Goal: Register for event/course

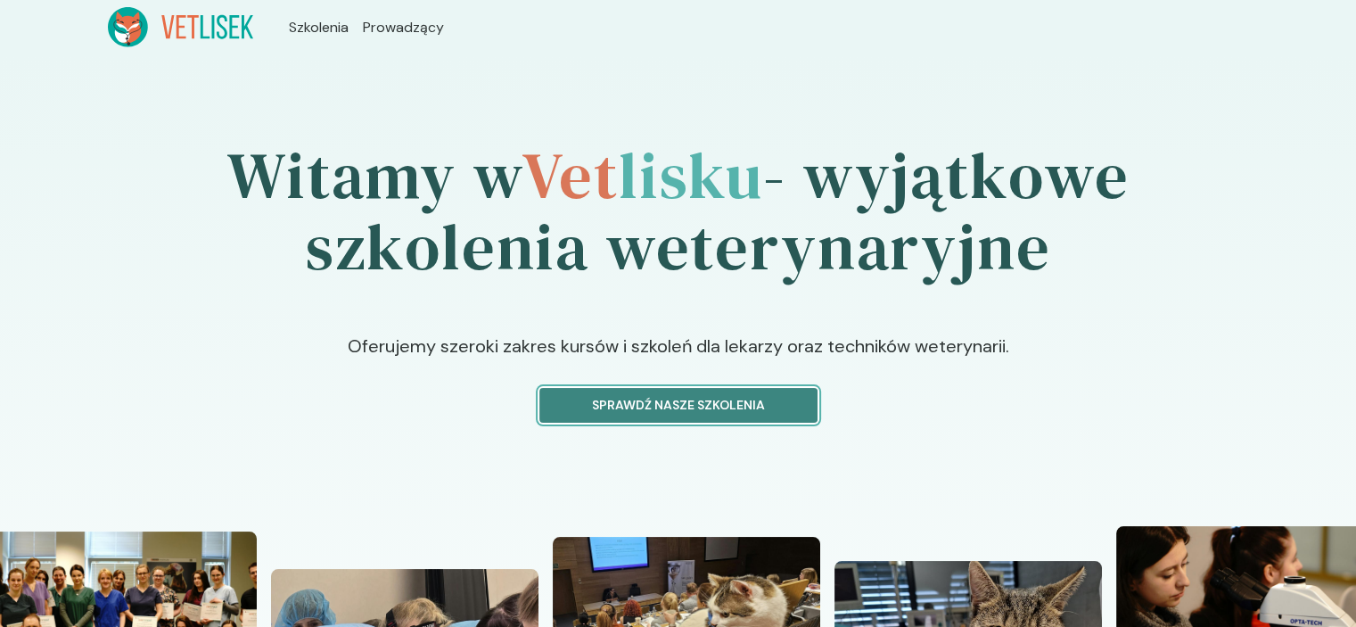
click at [730, 402] on p "Sprawdź nasze szkolenia" at bounding box center [679, 405] width 248 height 19
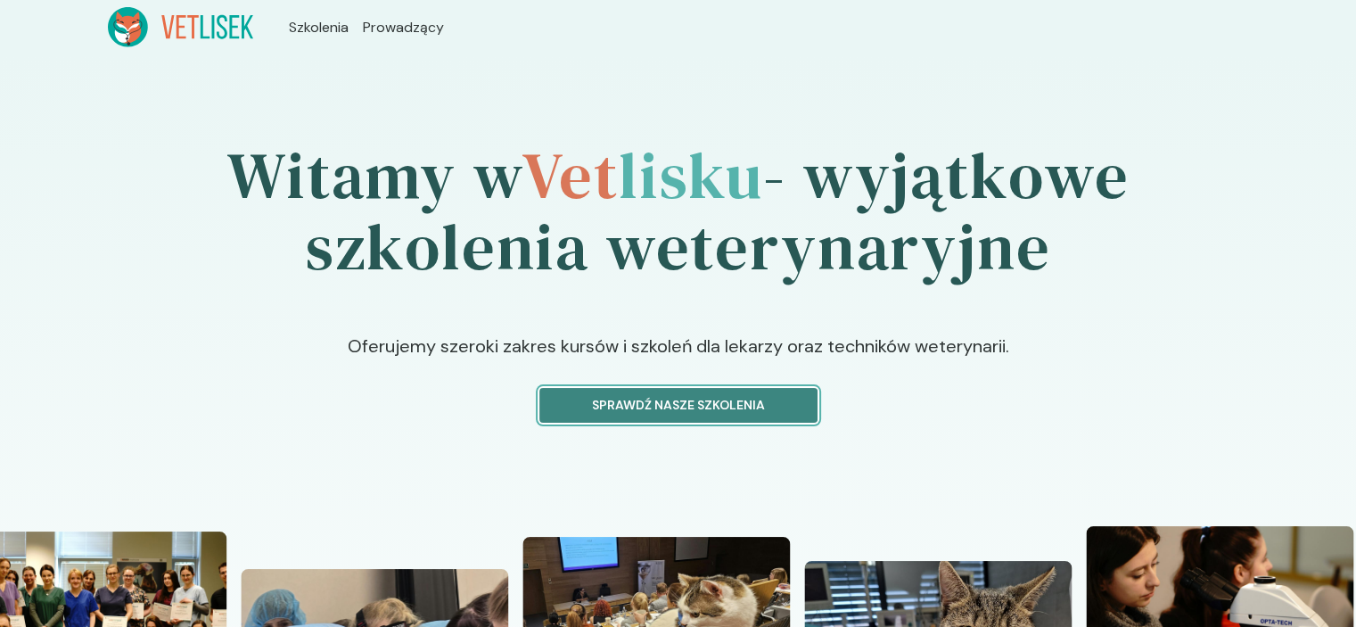
click at [766, 404] on p "Sprawdź nasze szkolenia" at bounding box center [679, 405] width 248 height 19
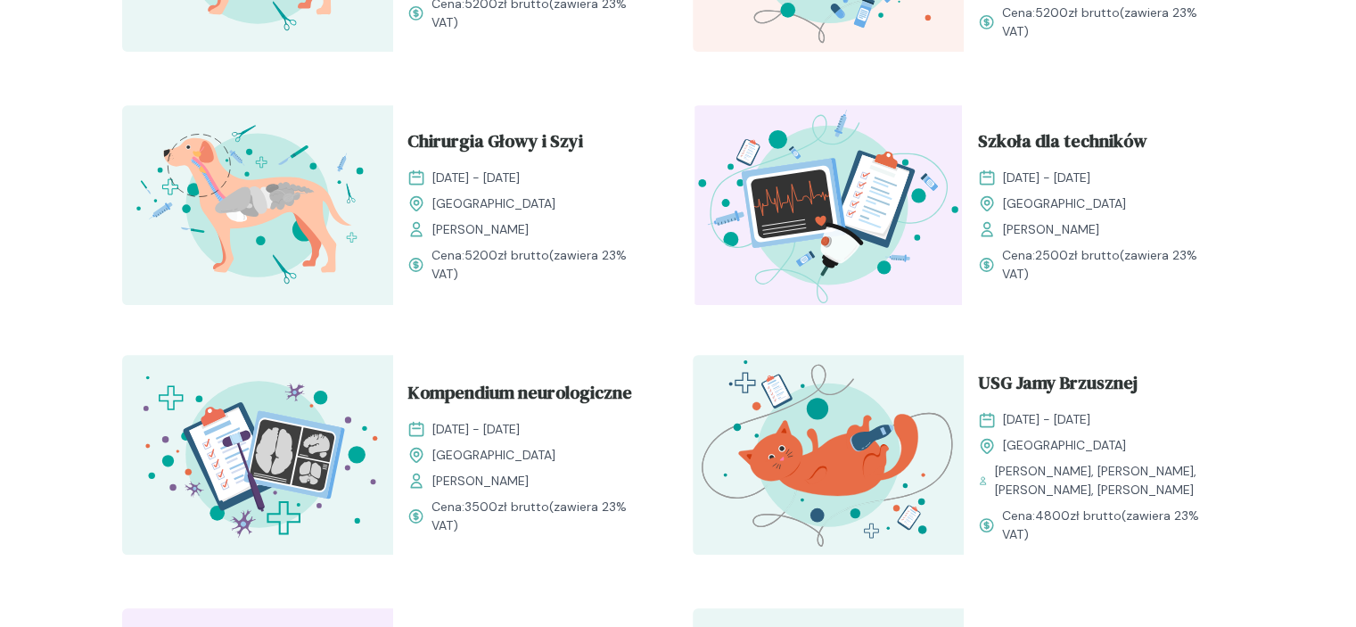
scroll to position [892, 0]
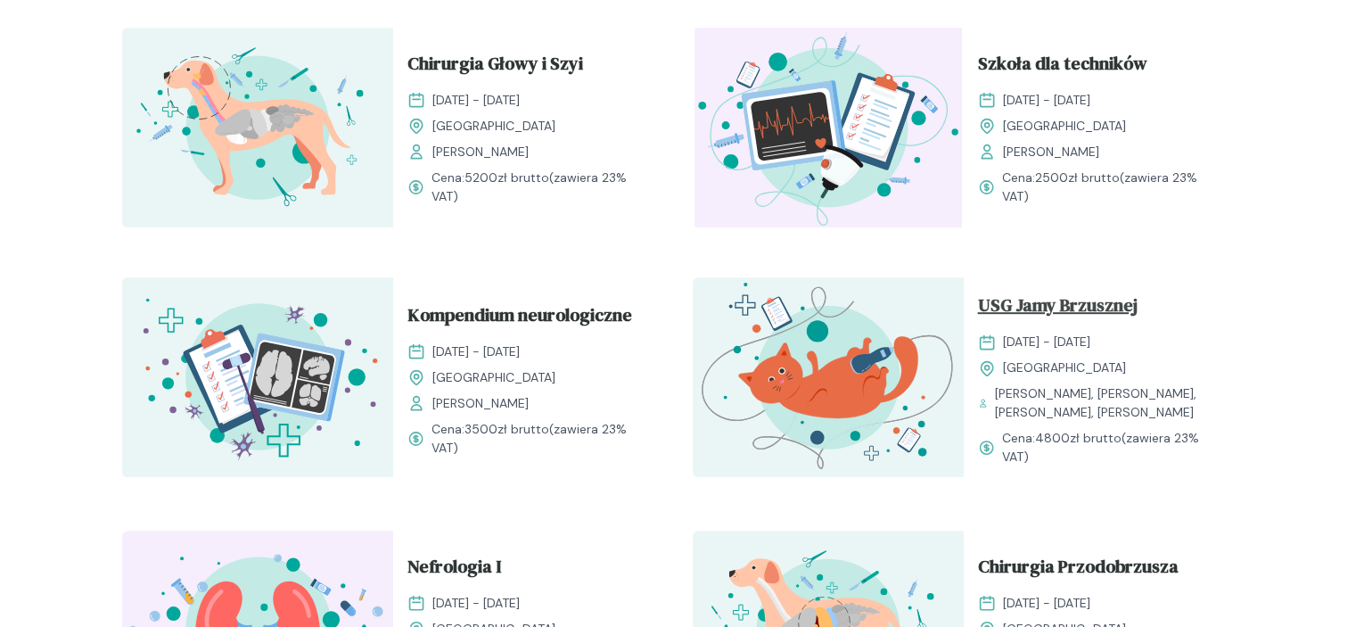
click at [1090, 316] on span "USG Jamy Brzusznej" at bounding box center [1058, 309] width 160 height 34
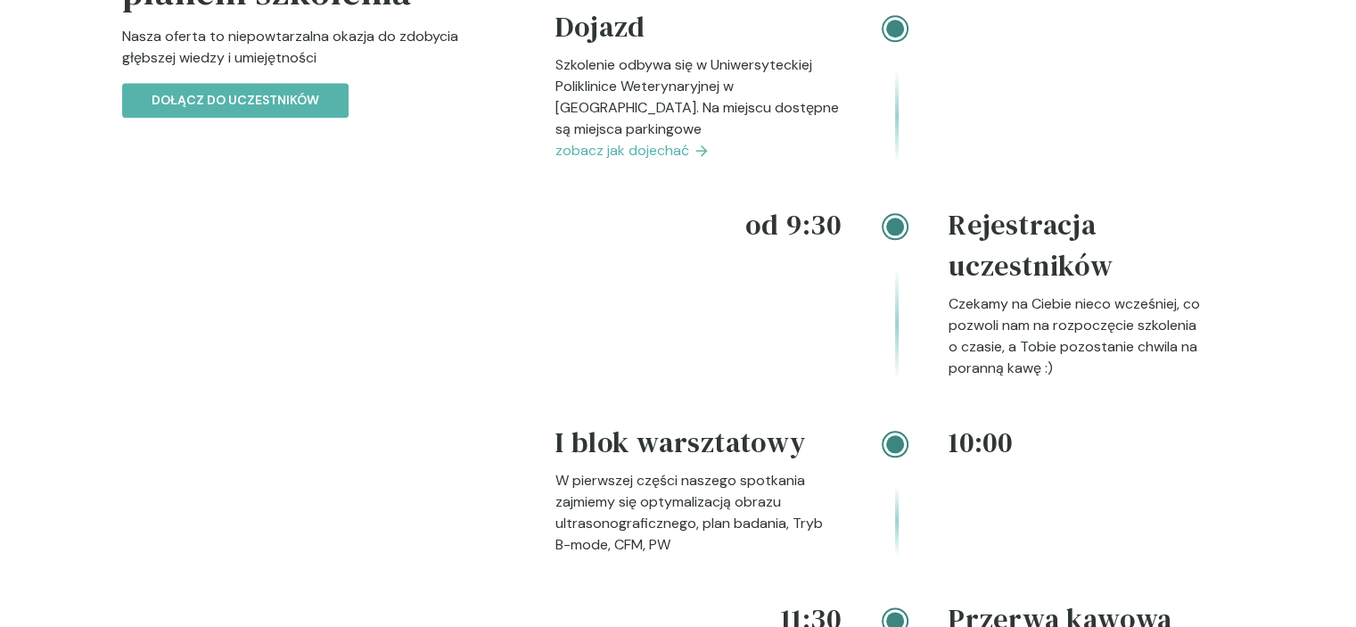
scroll to position [1872, 0]
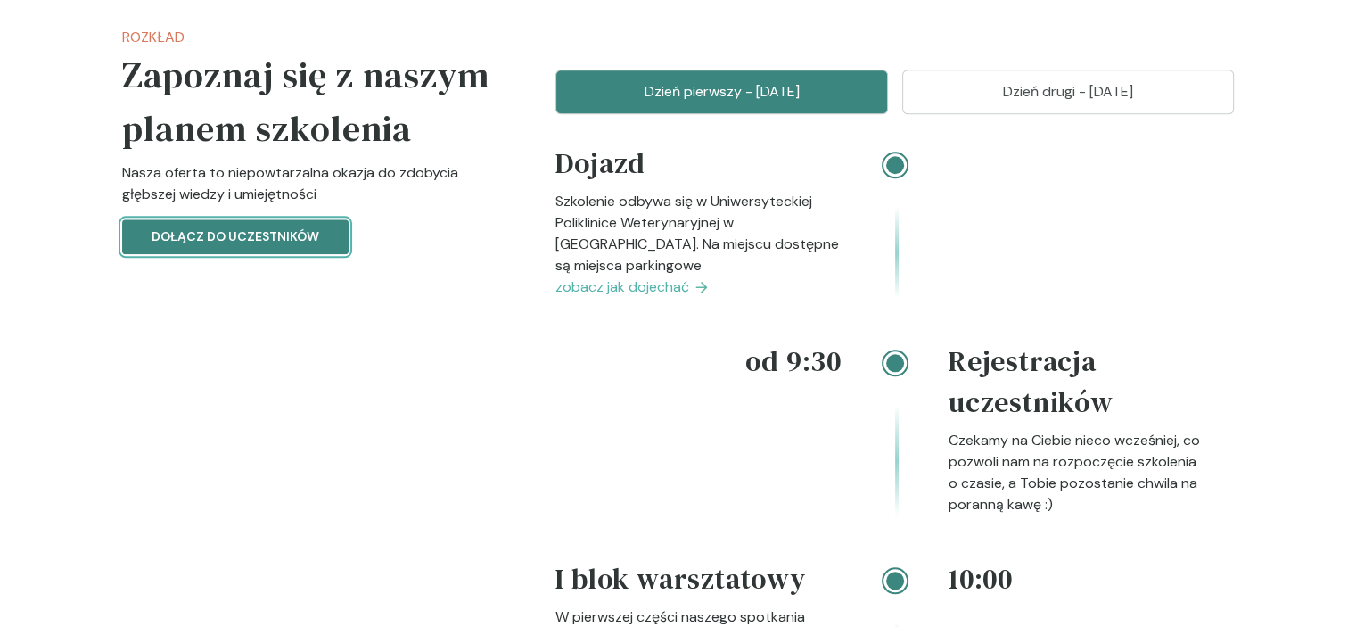
click at [279, 246] on p "Dołącz do uczestników" at bounding box center [236, 236] width 168 height 19
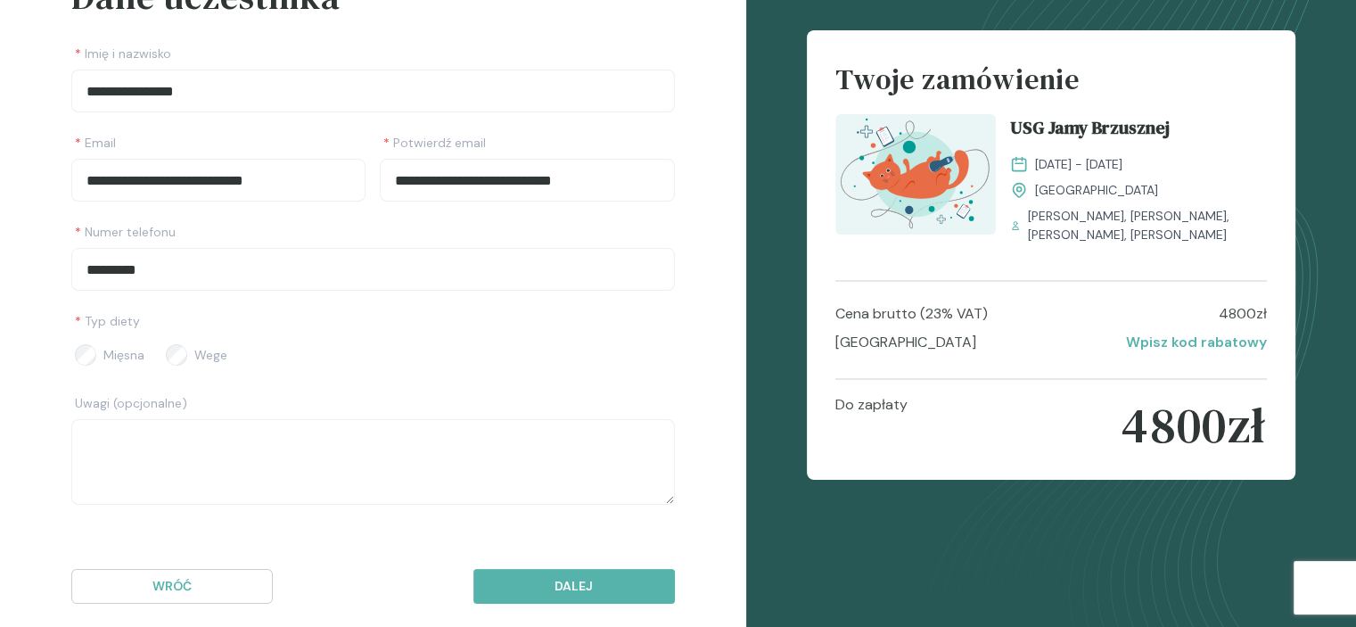
scroll to position [170, 0]
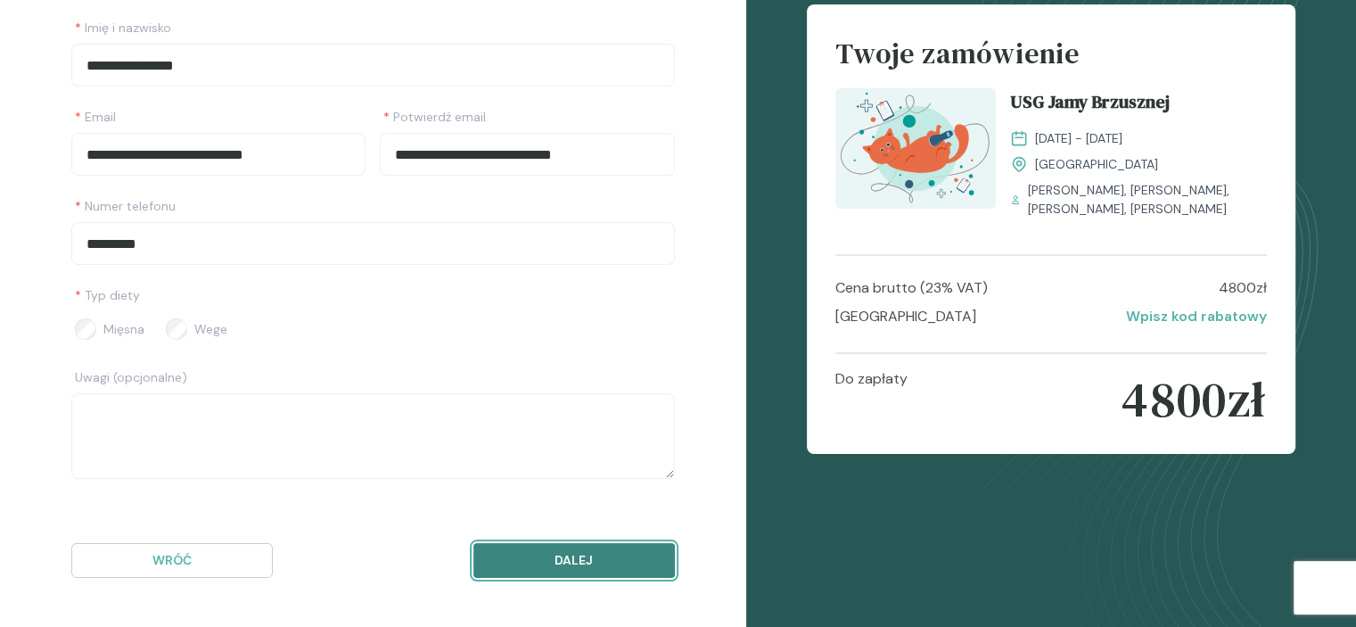
click at [563, 543] on button "Dalej" at bounding box center [573, 560] width 201 height 35
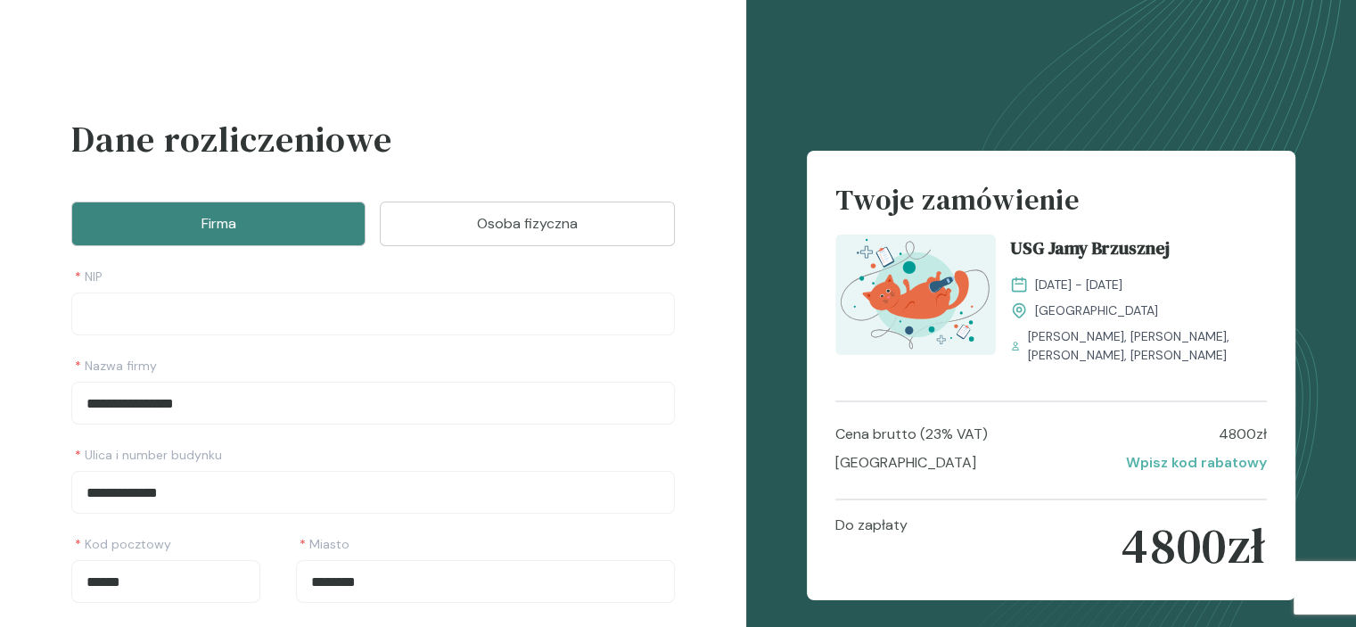
scroll to position [0, 0]
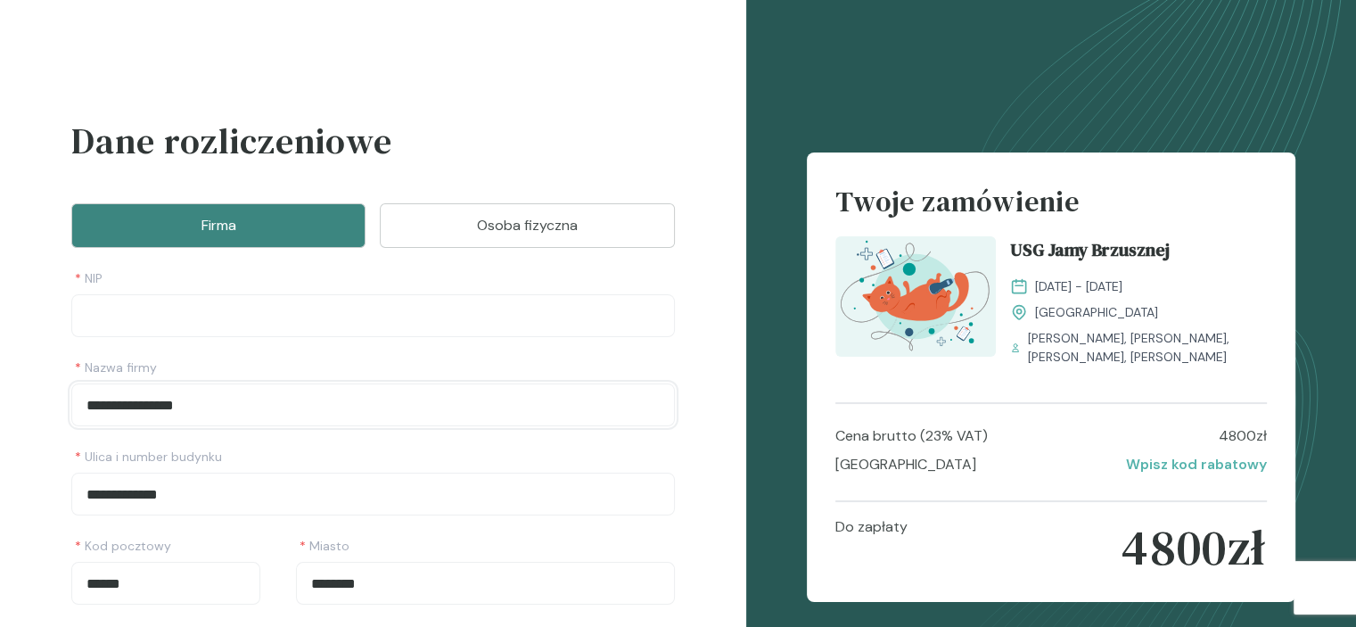
drag, startPoint x: 236, startPoint y: 402, endPoint x: 0, endPoint y: 386, distance: 236.8
click at [0, 386] on div "**********" at bounding box center [373, 376] width 746 height 753
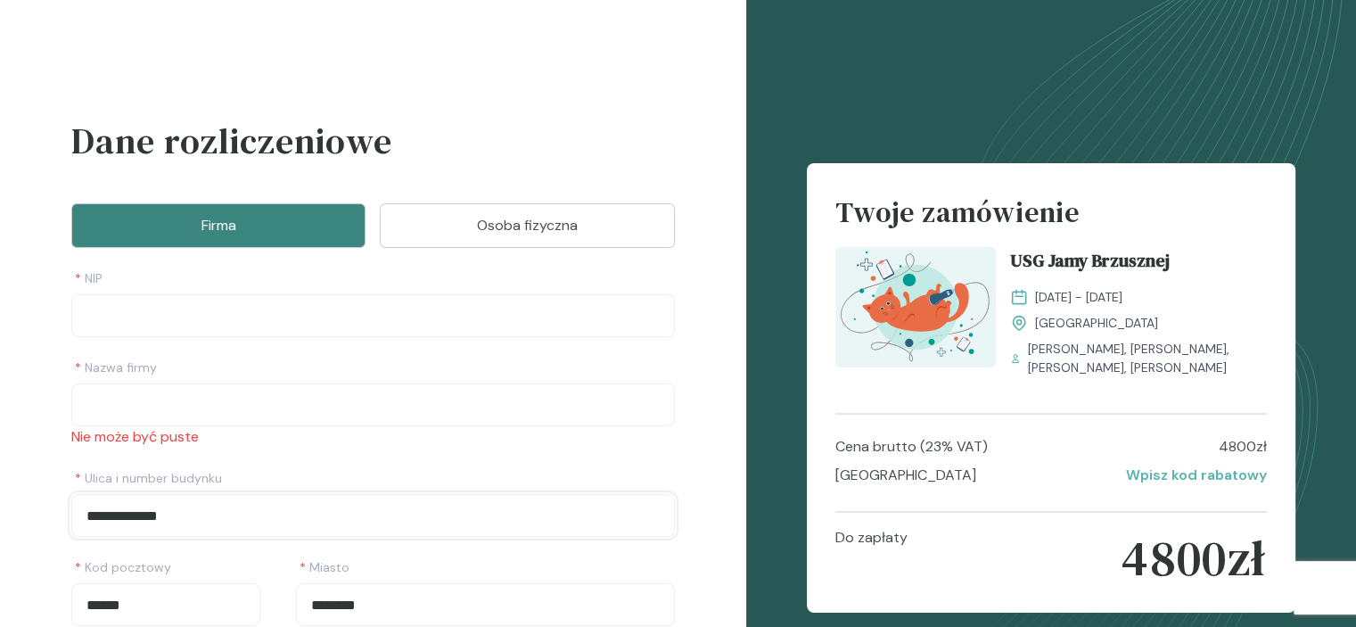
drag, startPoint x: 132, startPoint y: 485, endPoint x: 5, endPoint y: 484, distance: 126.6
click at [0, 482] on div "**********" at bounding box center [373, 387] width 746 height 775
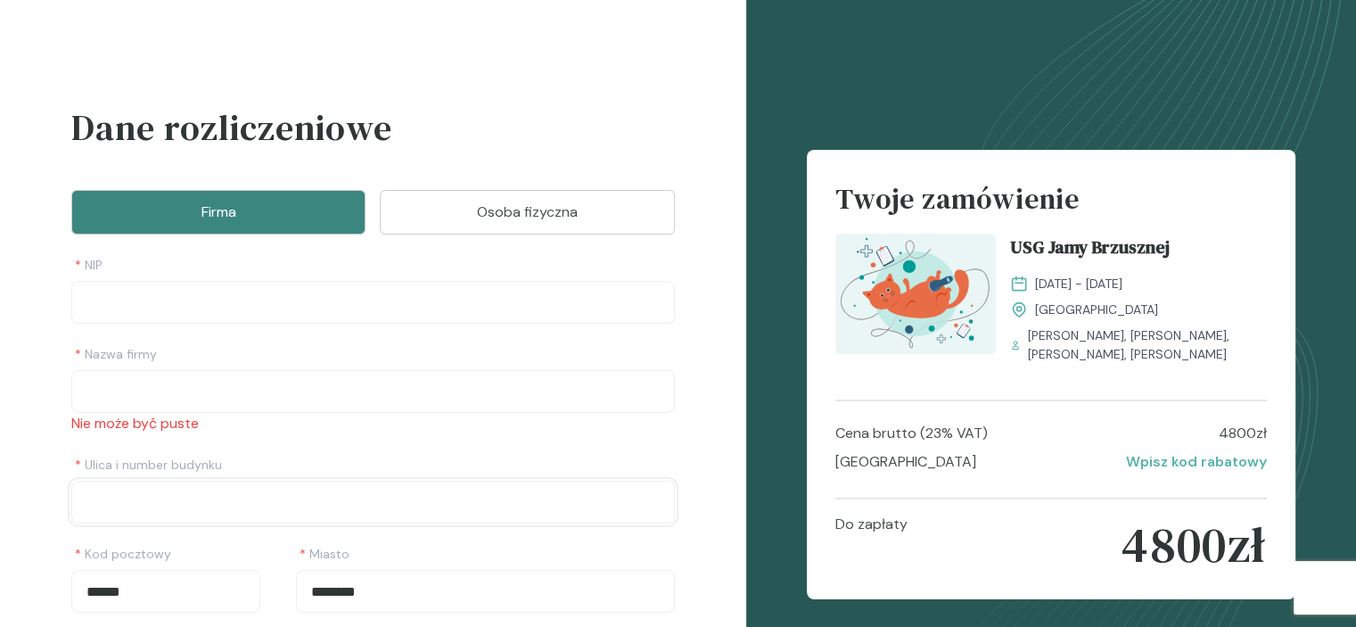
scroll to position [146, 0]
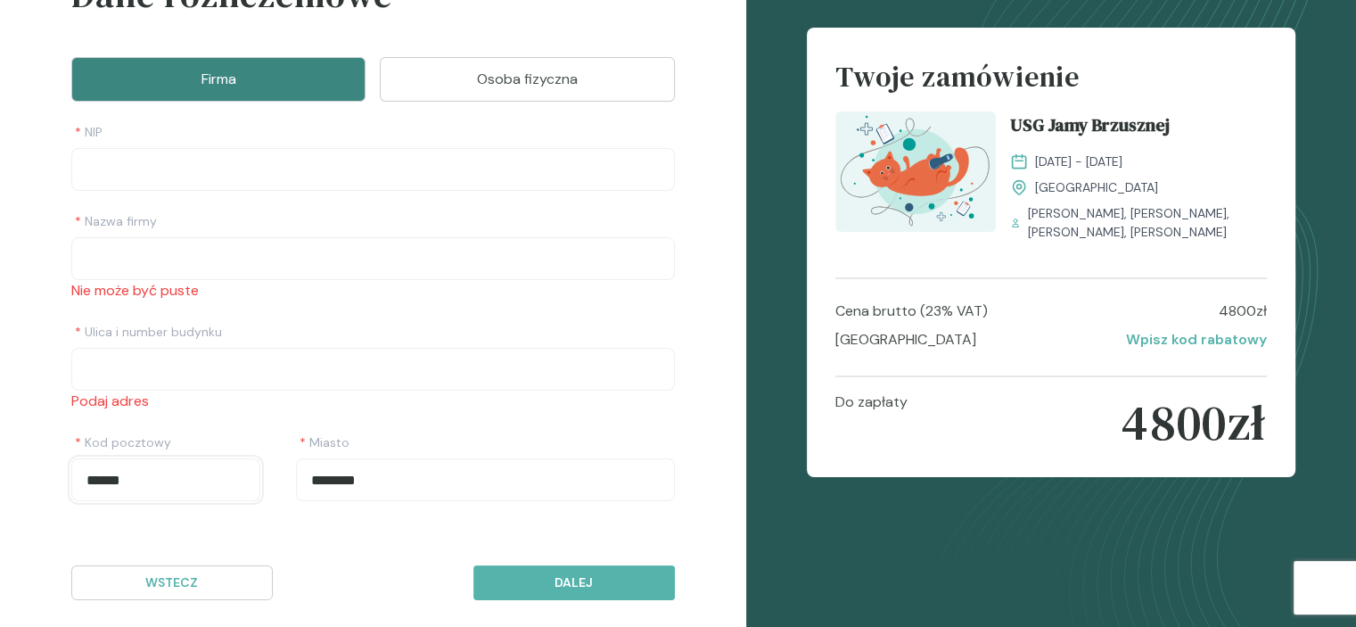
drag, startPoint x: 159, startPoint y: 455, endPoint x: 0, endPoint y: 456, distance: 158.7
click at [0, 456] on div "Dane rozliczeniowe Firma Osoba fizyczna * NIP * Nazwa firmy Nie może być puste …" at bounding box center [373, 252] width 746 height 796
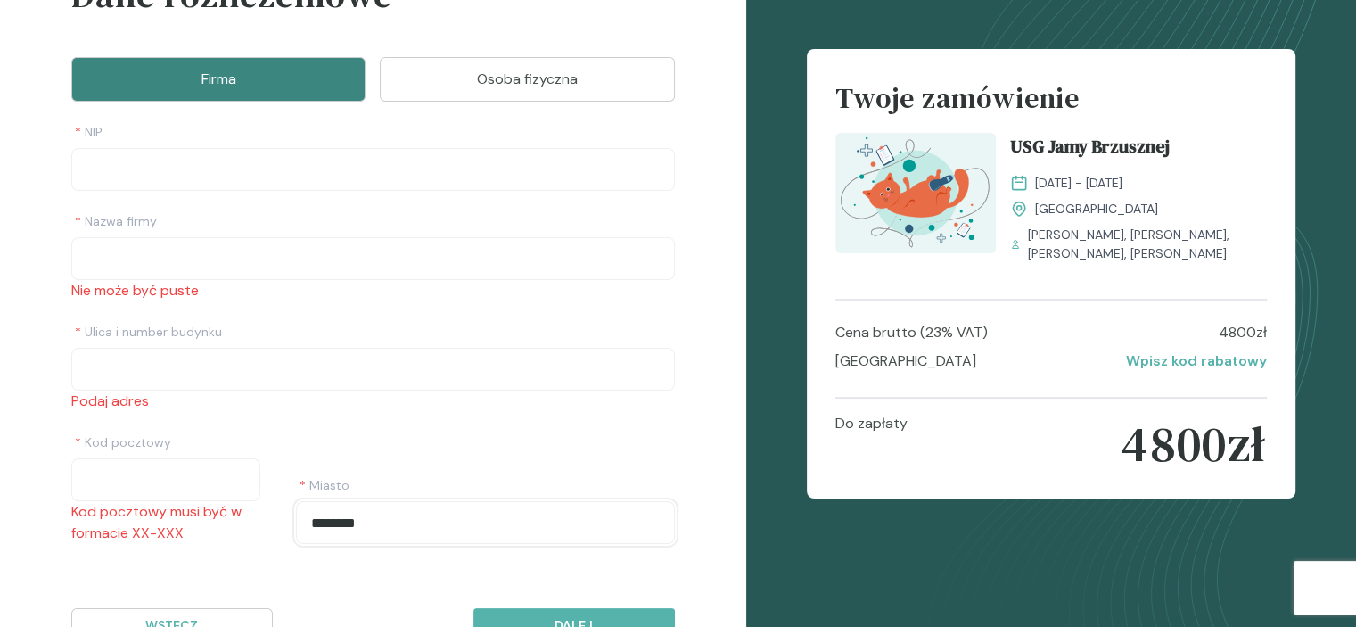
drag, startPoint x: 504, startPoint y: 497, endPoint x: 161, endPoint y: 488, distance: 342.5
click at [145, 488] on div "* Kod pocztowy Kod pocztowy musi być w formacie XX-XXX * Miasto ********" at bounding box center [373, 485] width 604 height 118
click at [296, 393] on p "Podaj adres" at bounding box center [373, 400] width 604 height 21
click at [507, 77] on p "Osoba fizyczna" at bounding box center [527, 79] width 250 height 21
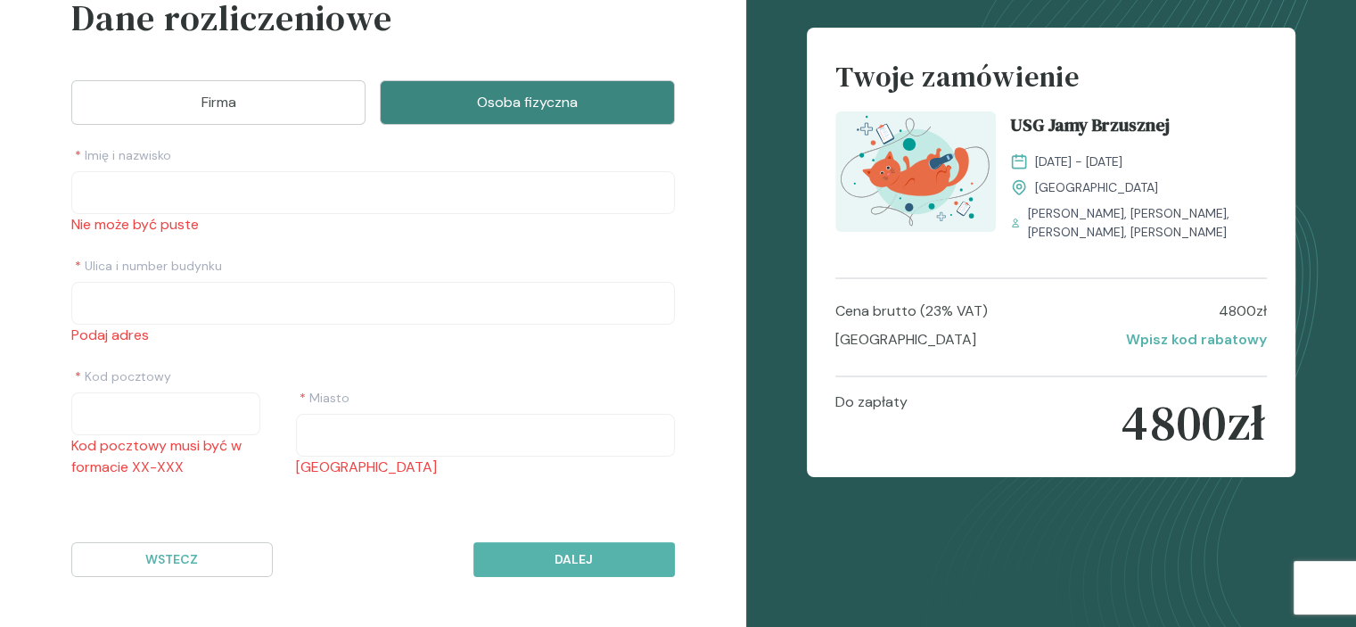
scroll to position [121, 0]
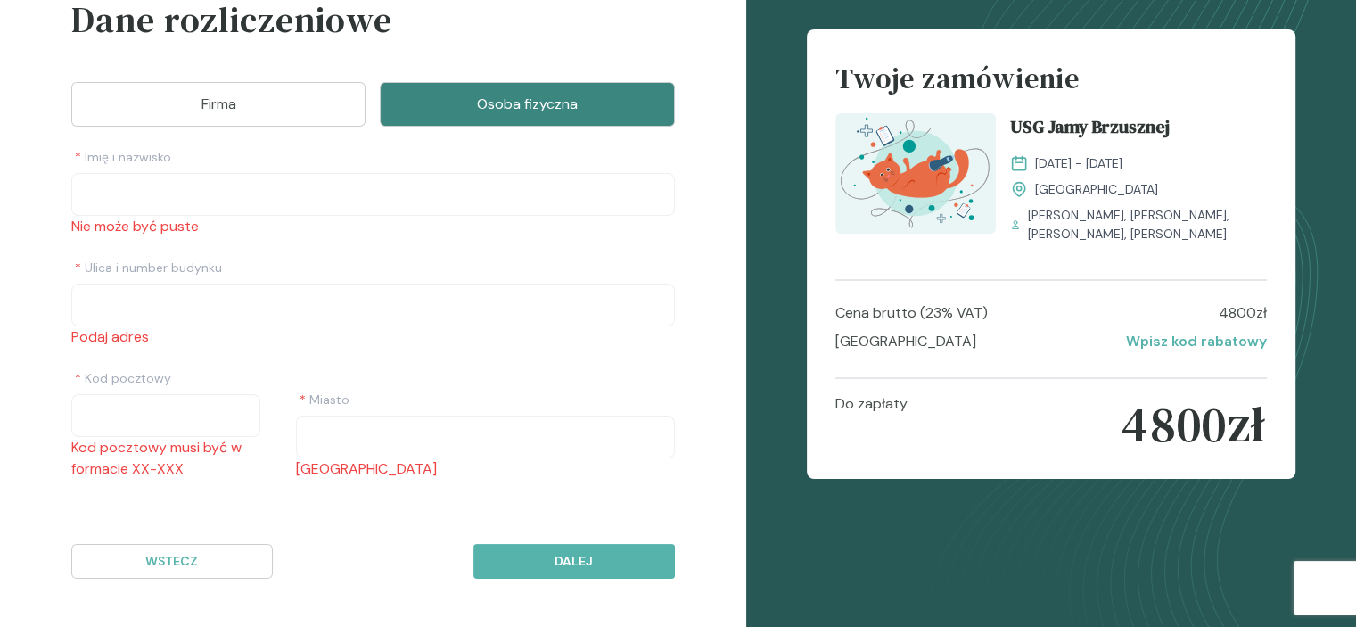
click at [339, 100] on p "Firma" at bounding box center [219, 104] width 250 height 21
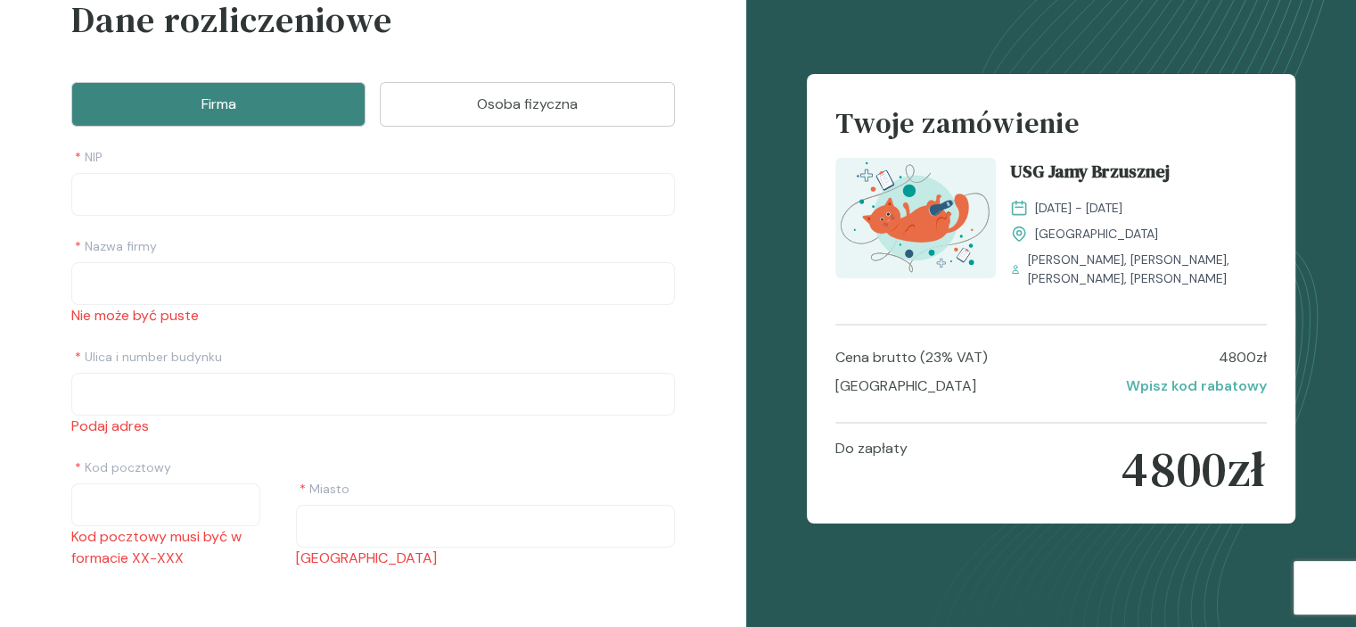
click at [448, 106] on p "Osoba fizyczna" at bounding box center [527, 104] width 250 height 21
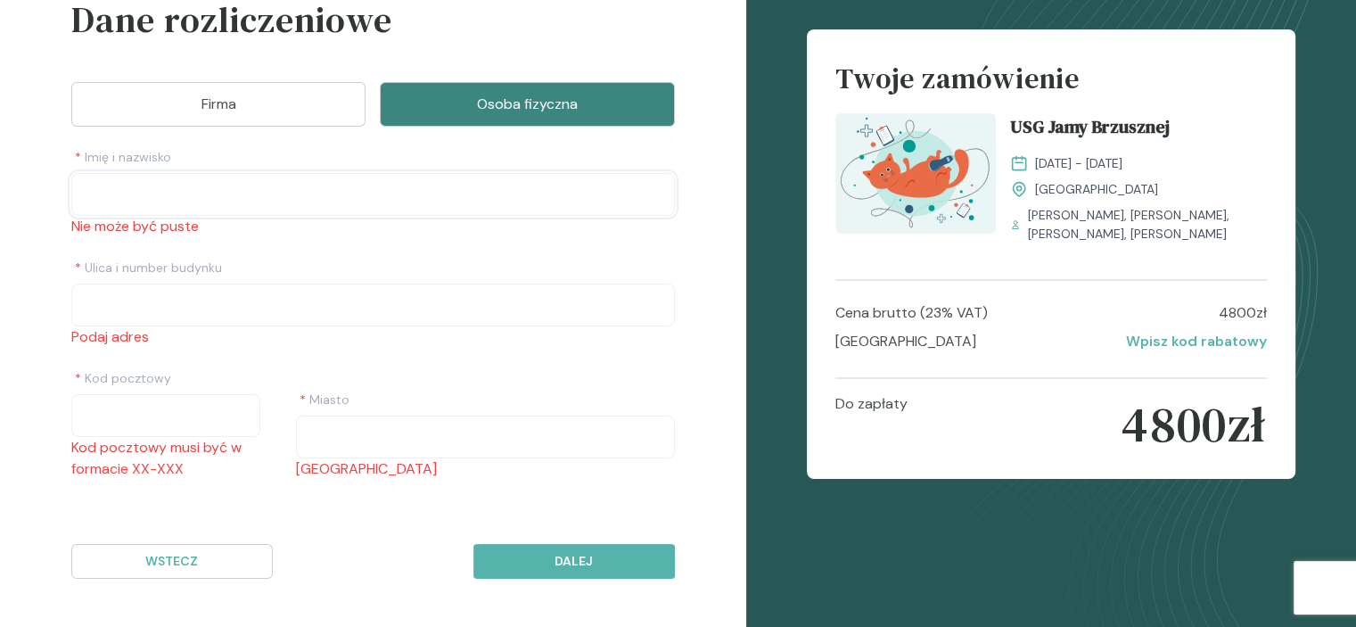
click at [210, 200] on input "Imię i nazwisko" at bounding box center [373, 194] width 604 height 43
type input "**********"
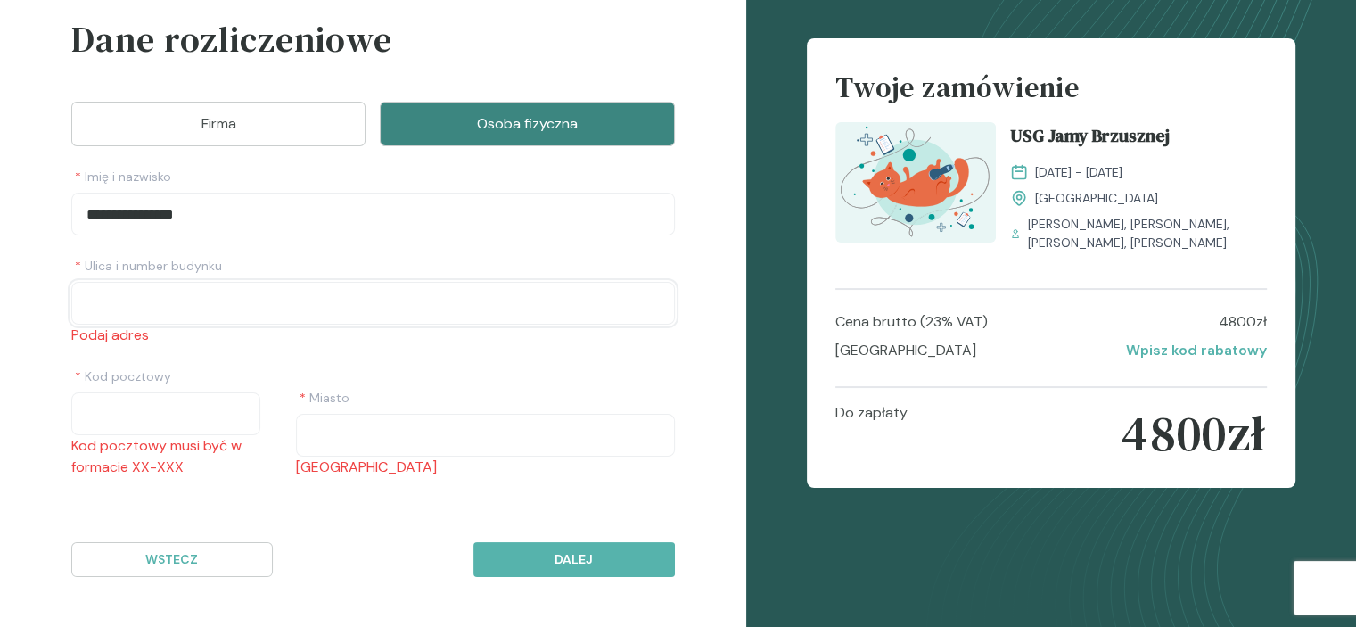
scroll to position [100, 0]
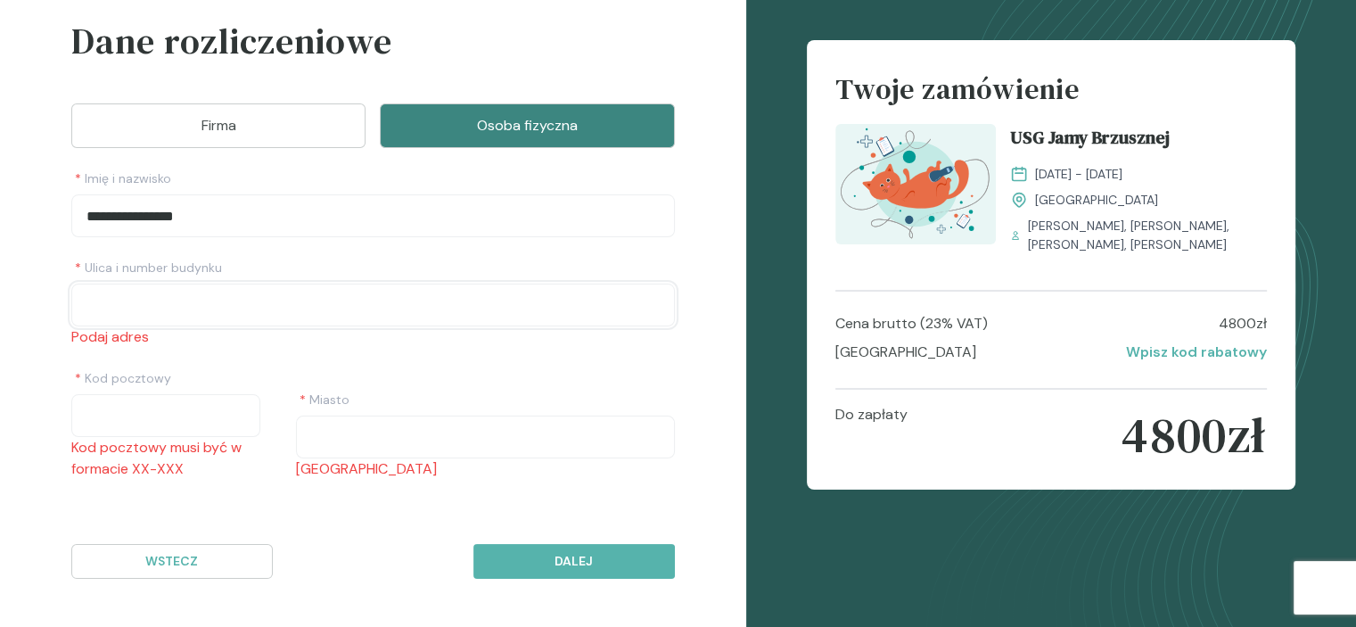
click at [218, 284] on input "Ulica i number budynku" at bounding box center [373, 304] width 604 height 43
type input "**********"
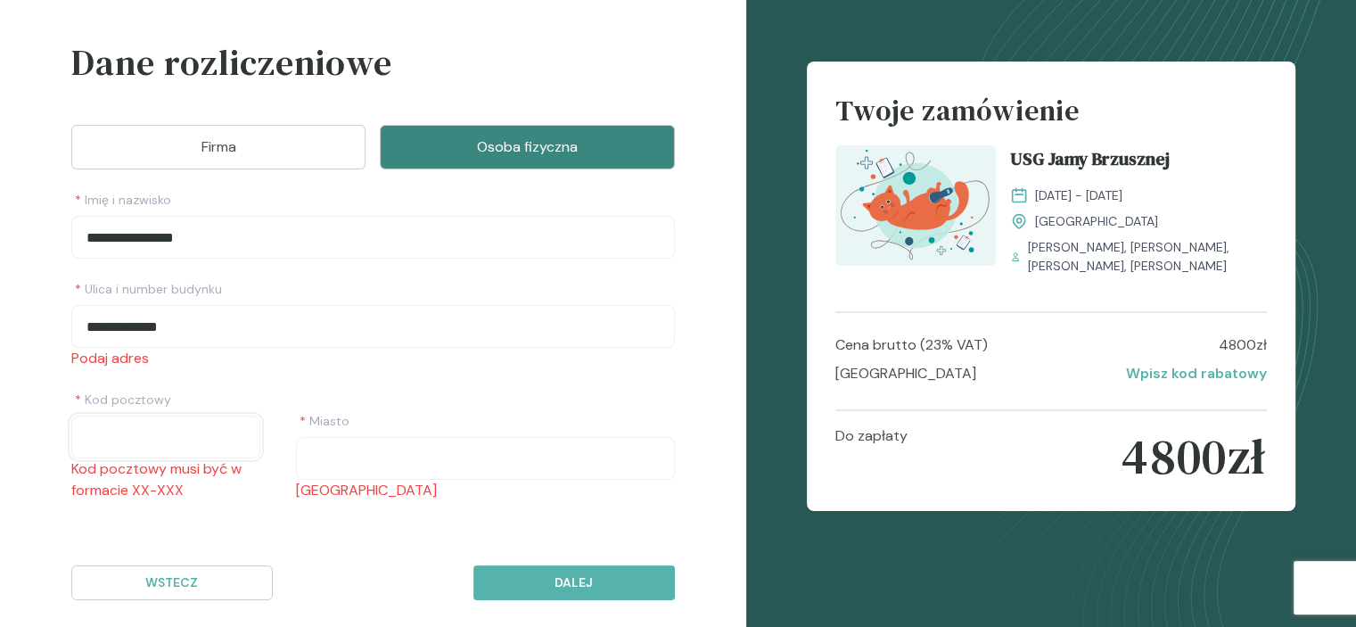
click at [182, 415] on input "Kod pocztowy" at bounding box center [165, 436] width 189 height 43
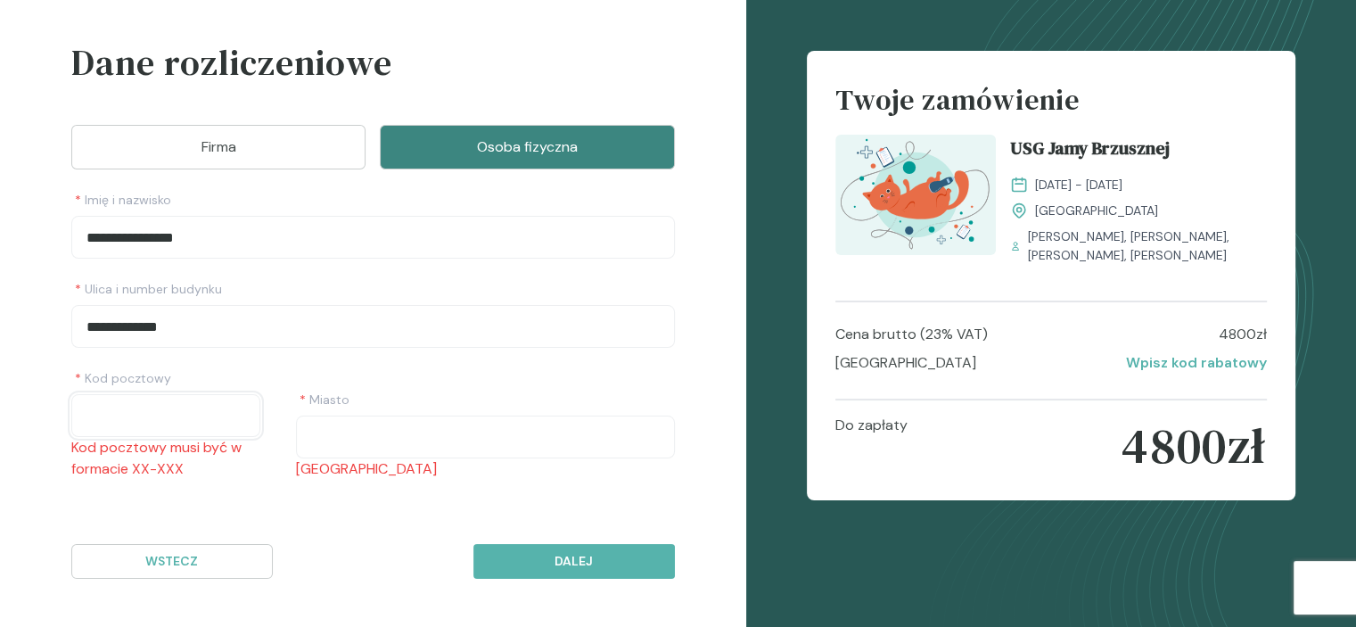
type input "******"
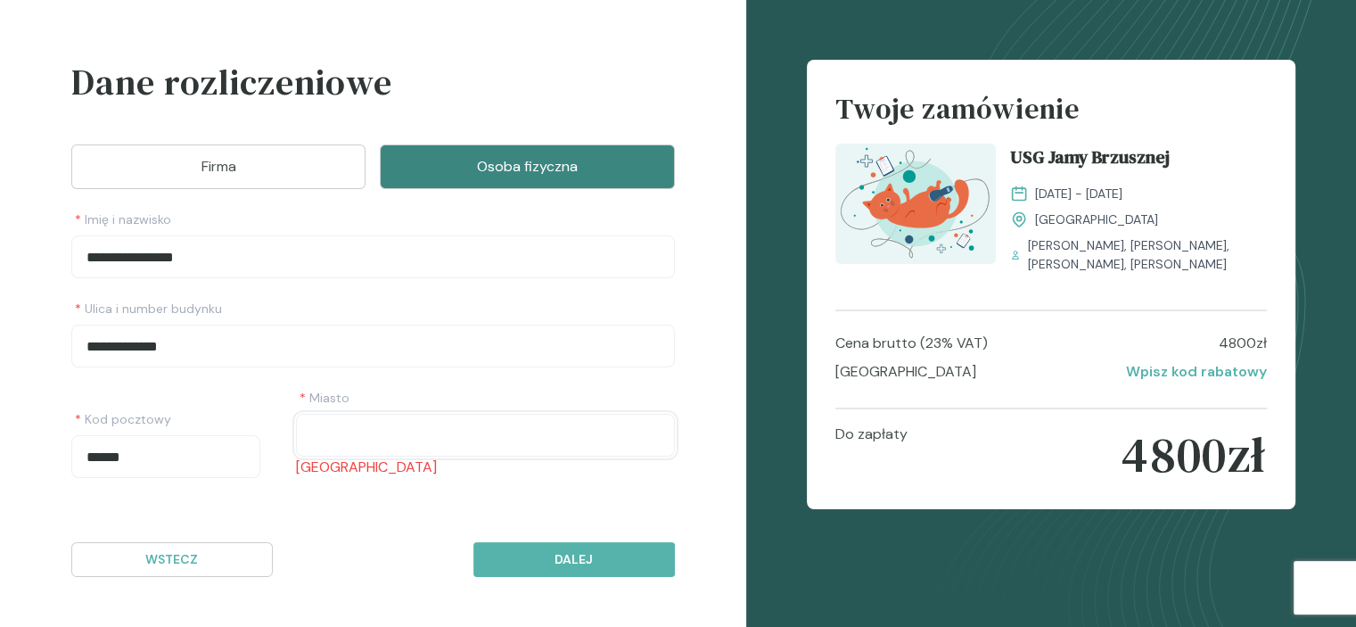
scroll to position [57, 0]
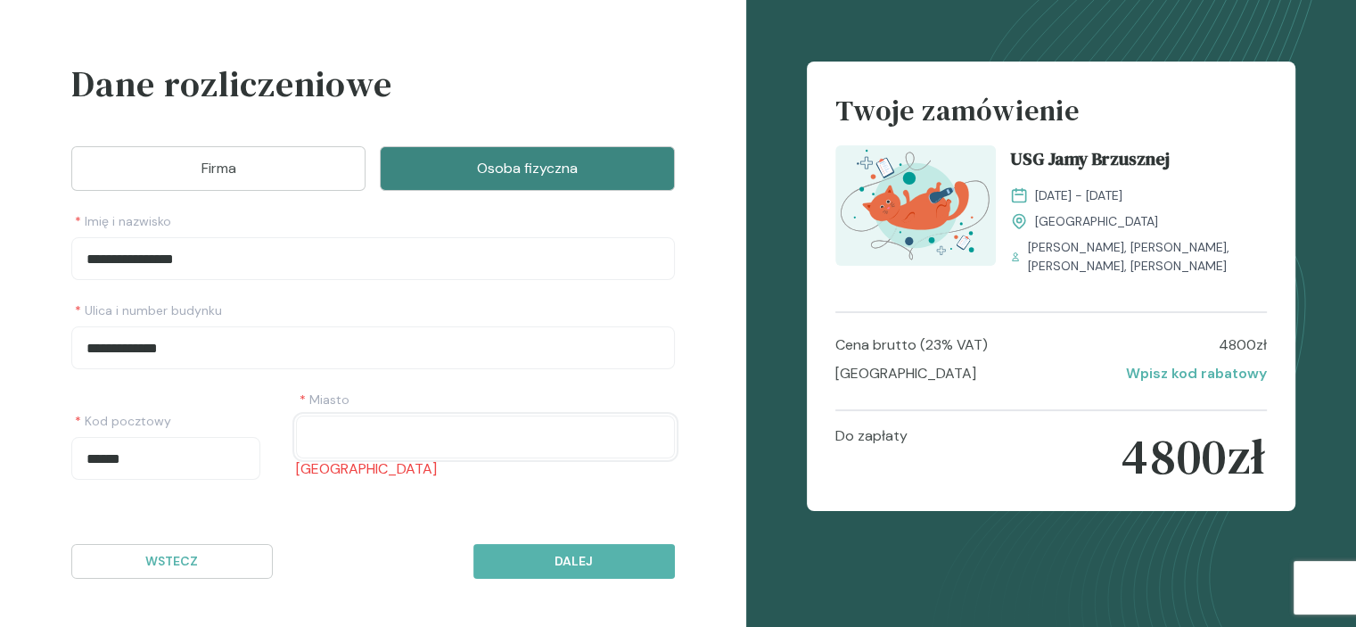
click at [384, 438] on input "Miasto" at bounding box center [485, 436] width 378 height 43
type input "********"
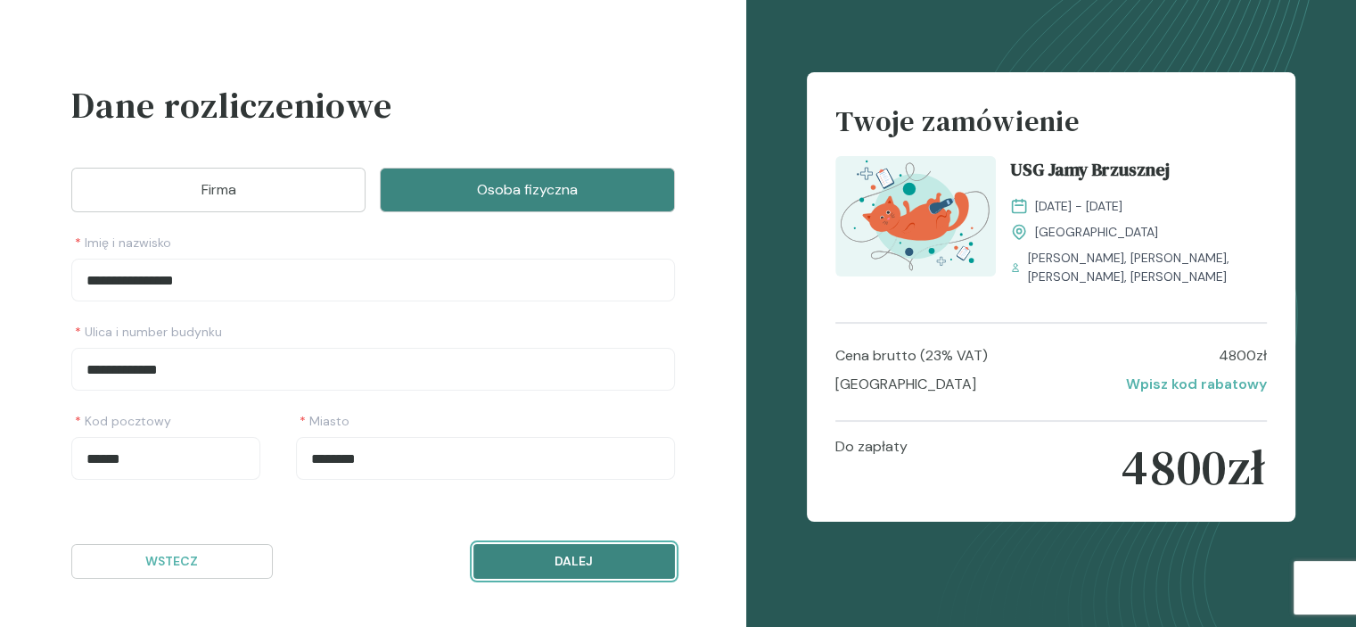
click at [563, 563] on p "Dalej" at bounding box center [574, 561] width 171 height 19
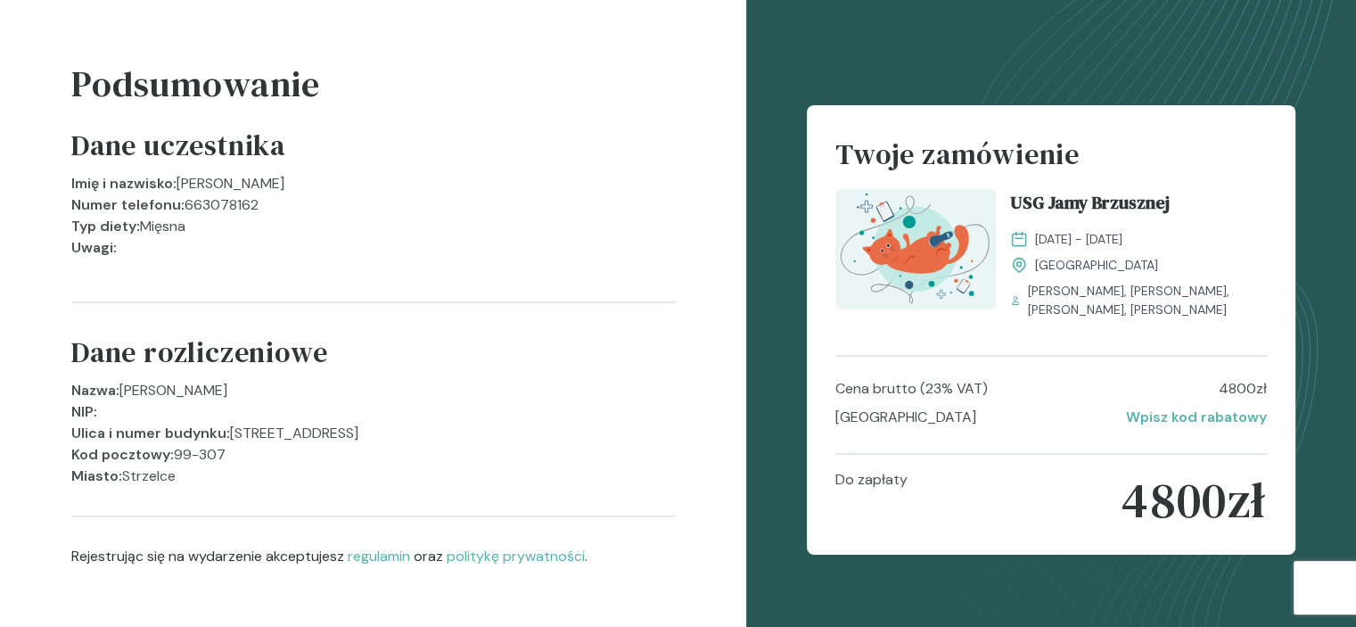
scroll to position [55, 0]
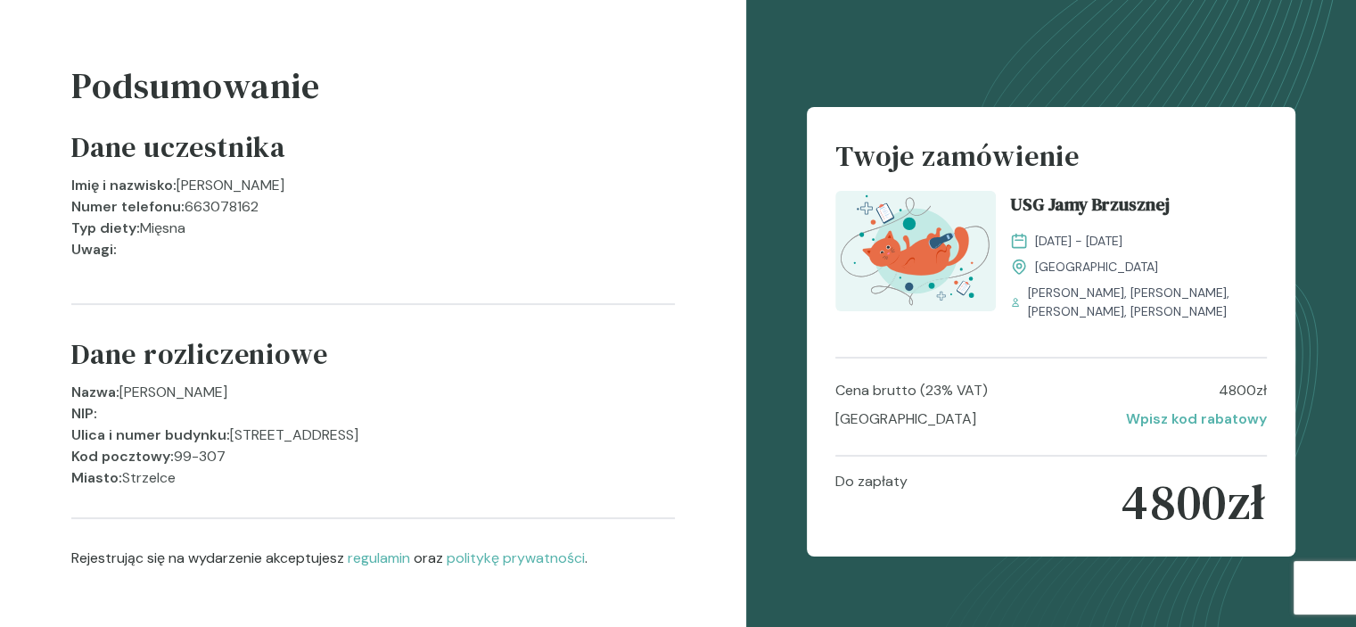
drag, startPoint x: 16, startPoint y: 541, endPoint x: 40, endPoint y: 555, distance: 27.5
click at [16, 541] on div "Podsumowanie Dane uczestnika Imię i nazwisko : [PERSON_NAME] Numer telefonu : 6…" at bounding box center [373, 331] width 746 height 773
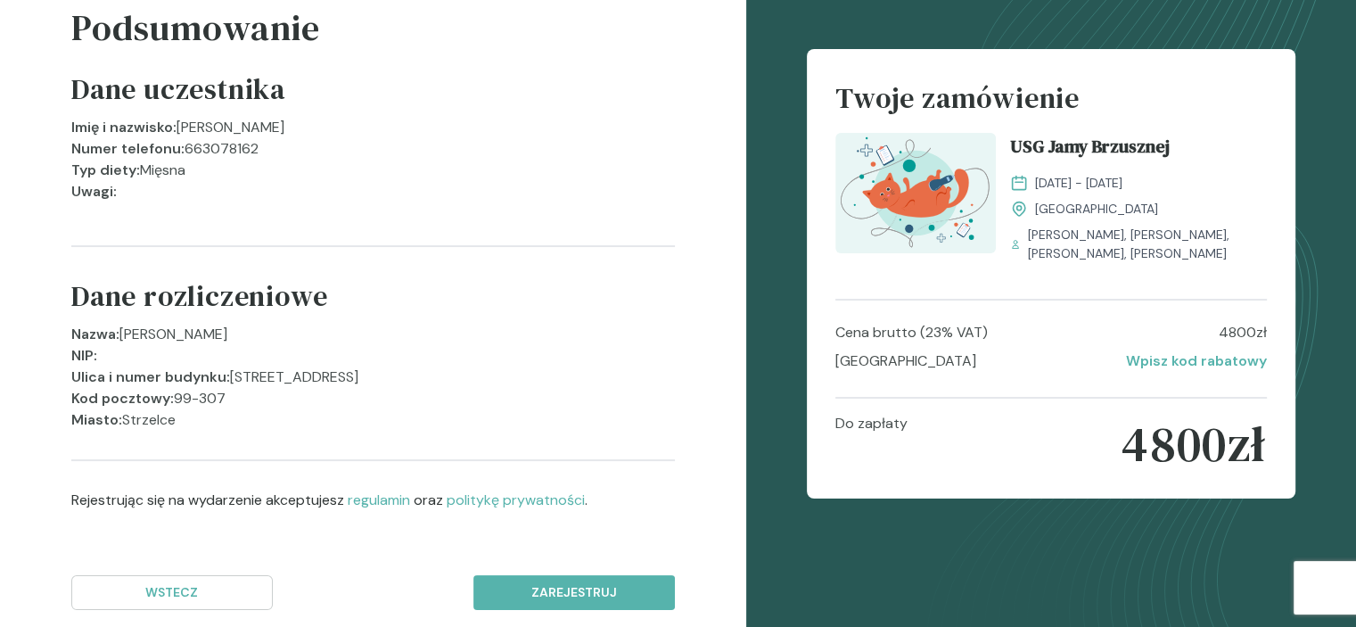
scroll to position [144, 0]
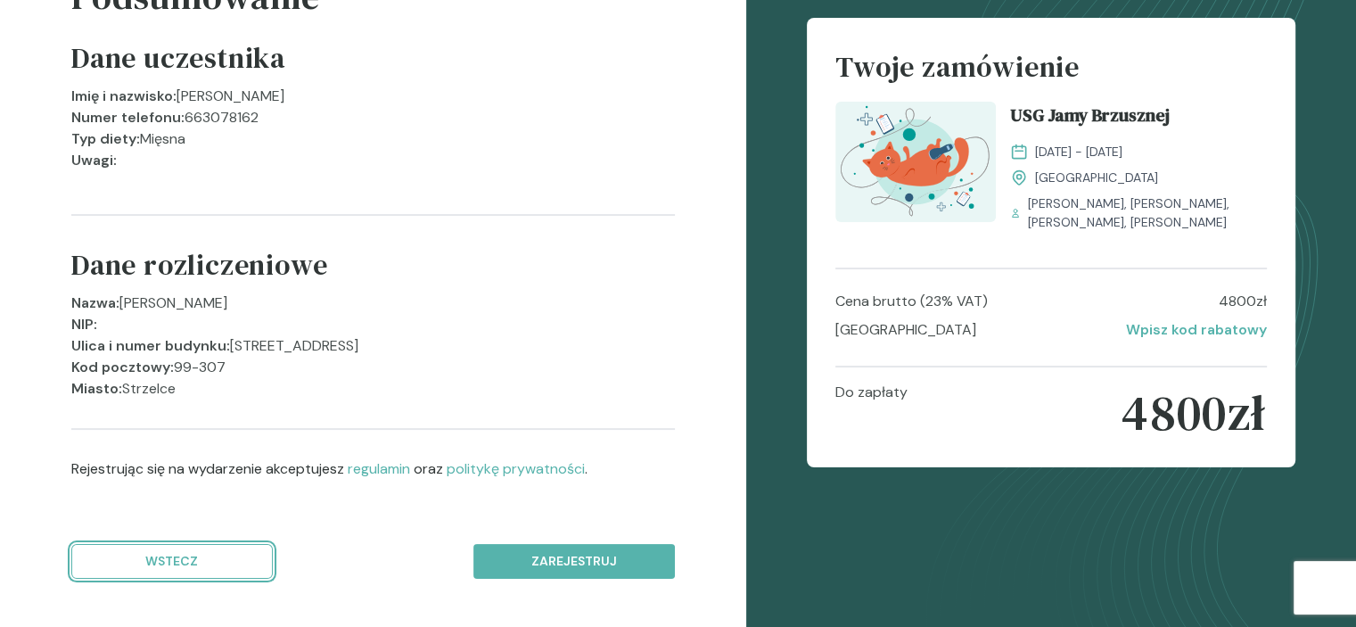
click at [208, 561] on p "Wstecz" at bounding box center [171, 561] width 171 height 19
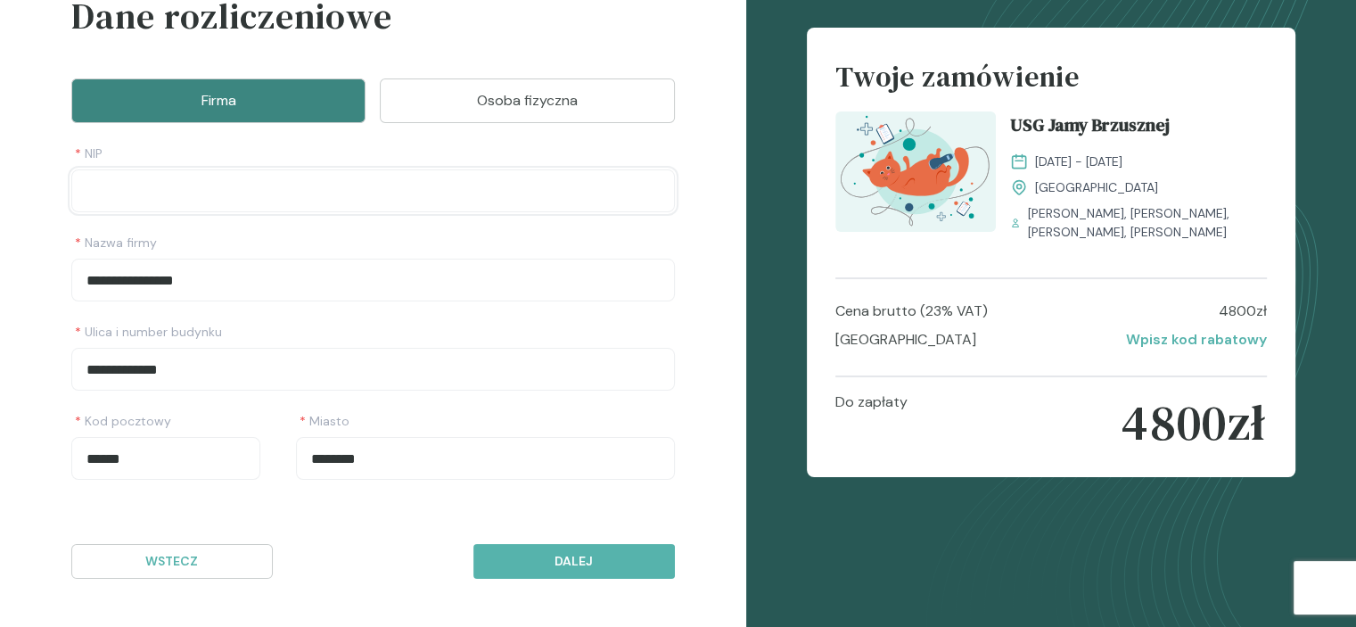
click at [184, 199] on input "NIP" at bounding box center [373, 190] width 604 height 43
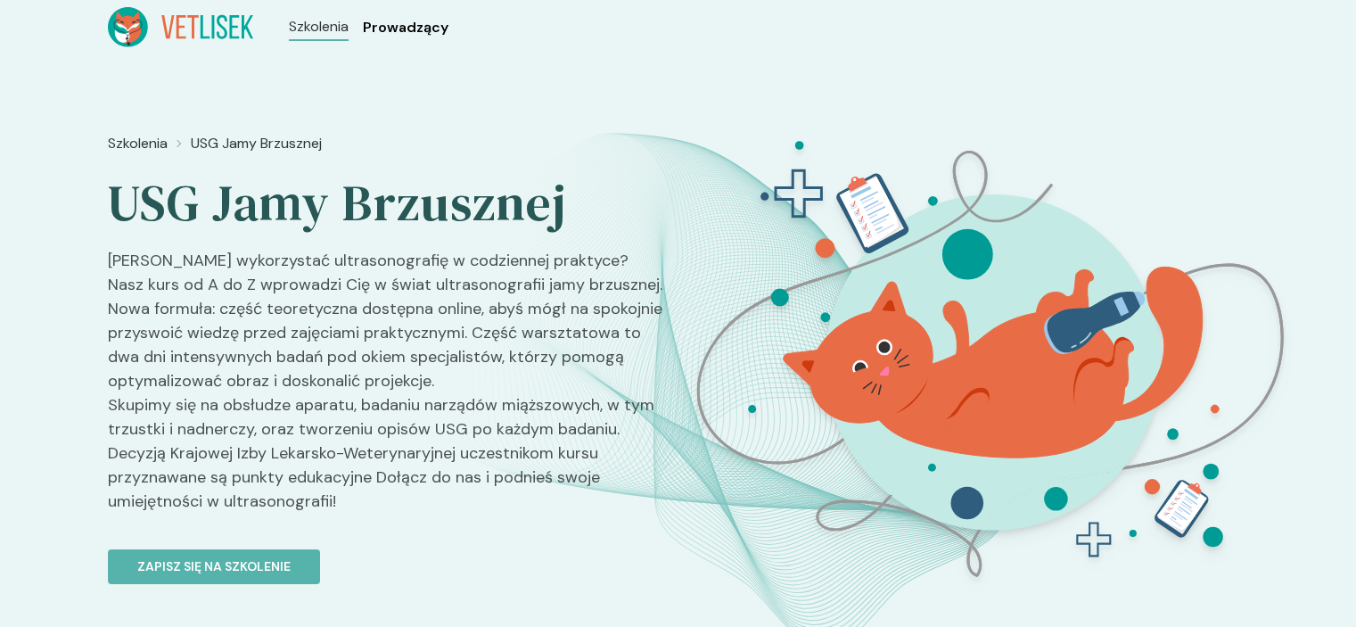
click at [413, 31] on span "Prowadzący" at bounding box center [406, 27] width 86 height 21
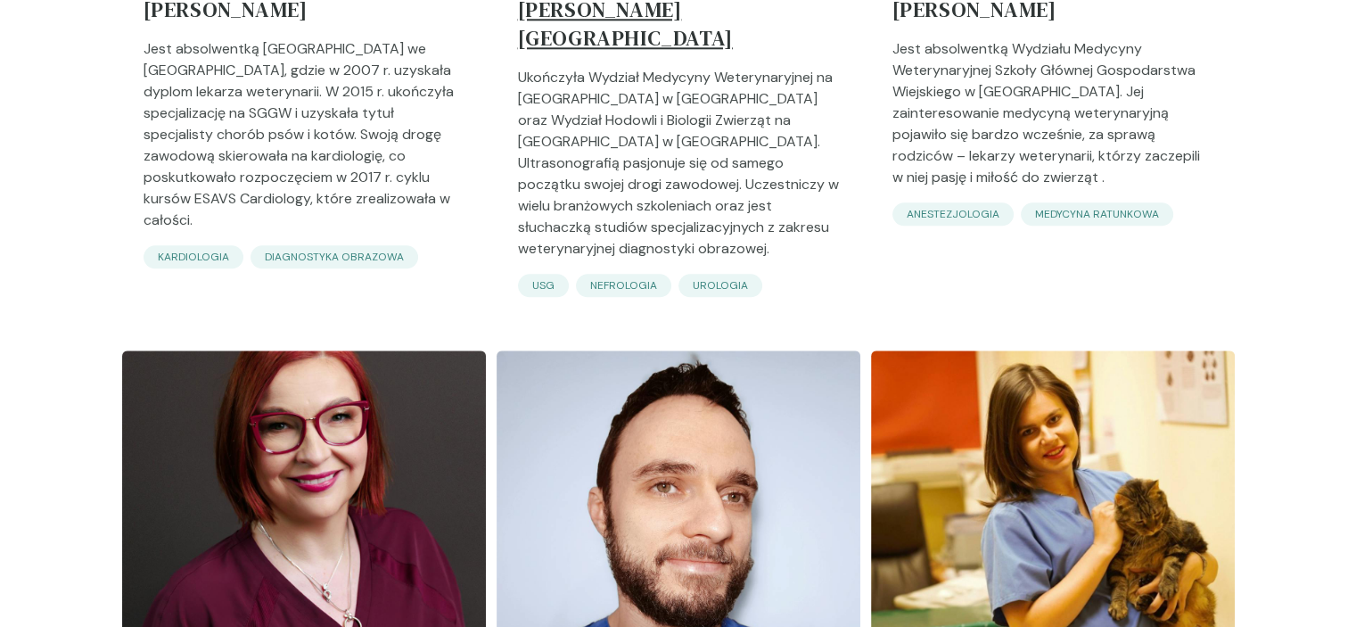
scroll to position [2140, 0]
